Goal: Task Accomplishment & Management: Complete application form

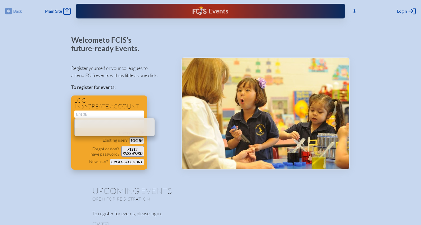
click at [132, 115] on input "email" at bounding box center [109, 113] width 70 height 7
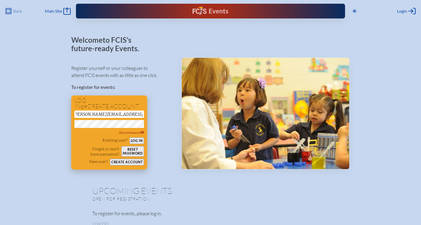
scroll to position [0, 4]
type input "[PERSON_NAME][EMAIL_ADDRESS][DOMAIN_NAME]"
click at [132, 132] on span "Show Password" at bounding box center [131, 132] width 25 height 4
click at [139, 139] on button "Log in" at bounding box center [136, 140] width 14 height 7
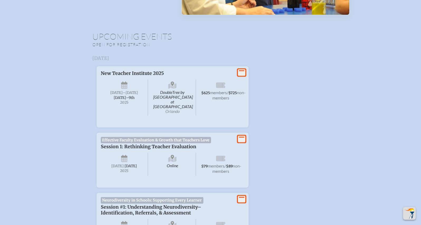
scroll to position [151, 0]
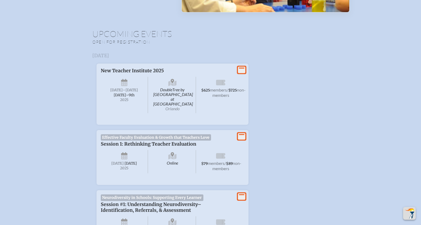
click at [197, 134] on span "Effective Faculty Evaluation & Growth that Teachers Love" at bounding box center [156, 137] width 110 height 6
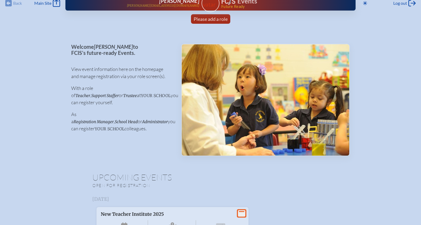
scroll to position [0, 0]
